Goal: Navigation & Orientation: Go to known website

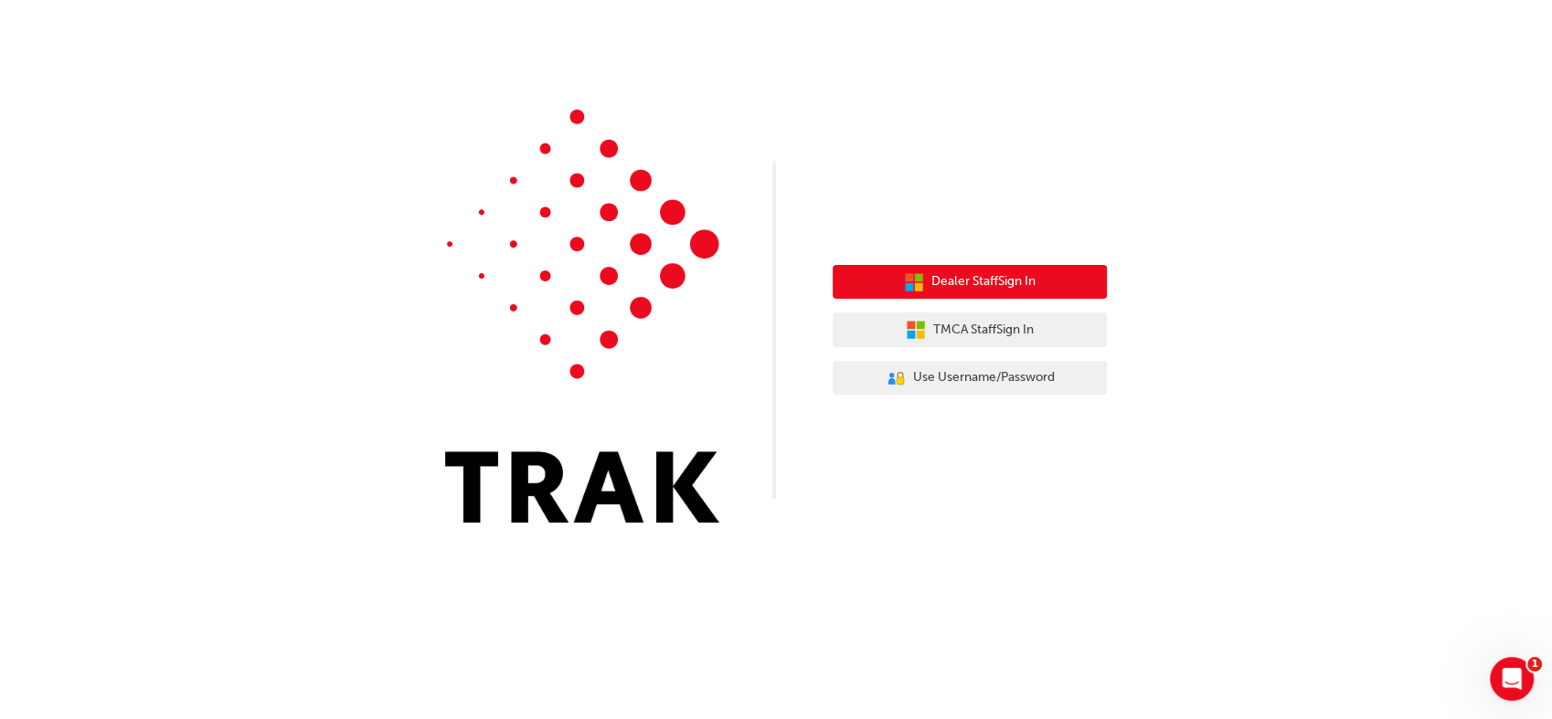
click at [1024, 288] on span "Dealer Staff Sign In" at bounding box center [983, 281] width 104 height 21
